Goal: Transaction & Acquisition: Purchase product/service

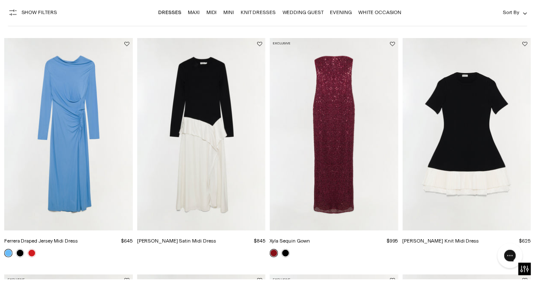
scroll to position [86, 0]
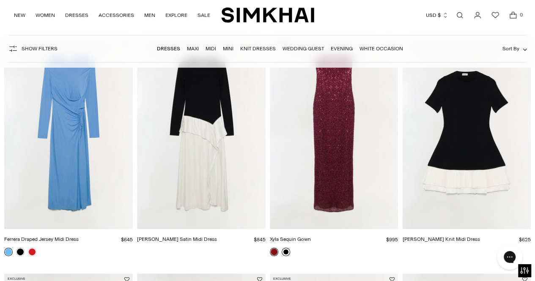
click at [288, 253] on link at bounding box center [286, 252] width 8 height 8
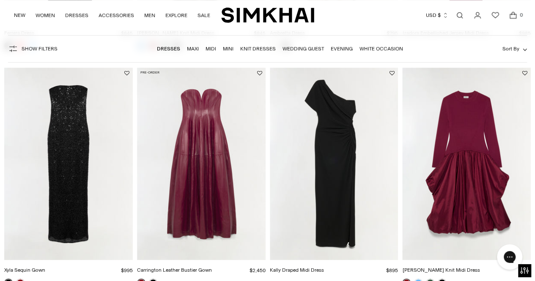
scroll to position [529, 0]
click at [0, 0] on img "Kally Draped Midi Dress" at bounding box center [0, 0] width 0 height 0
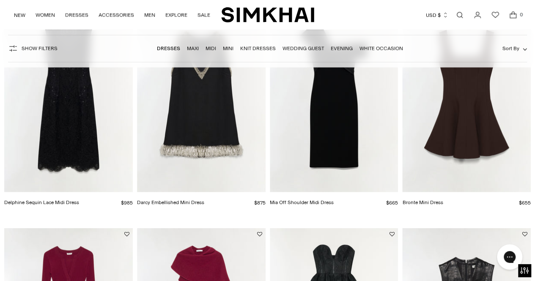
scroll to position [787, 0]
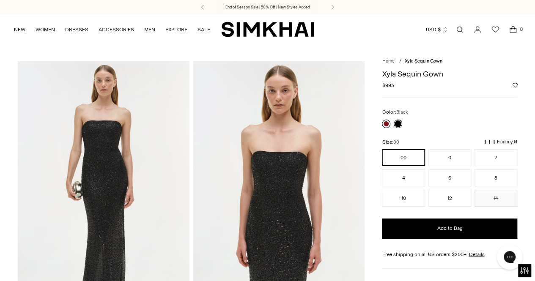
click at [384, 122] on link at bounding box center [386, 124] width 8 height 8
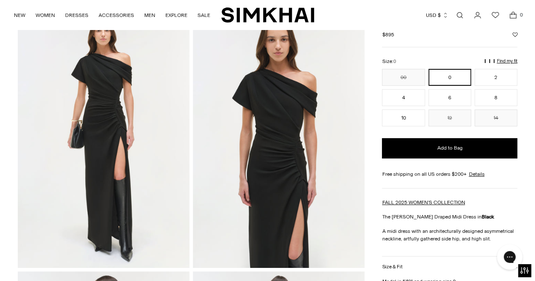
scroll to position [61, 0]
